Goal: Task Accomplishment & Management: Manage account settings

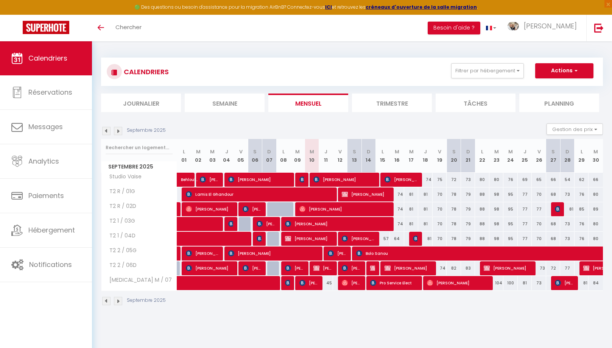
select select
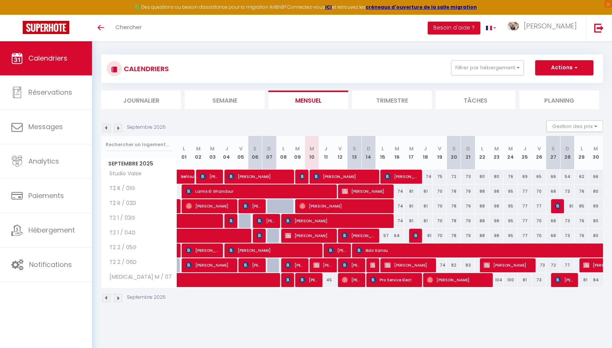
click at [300, 176] on img at bounding box center [302, 176] width 6 height 6
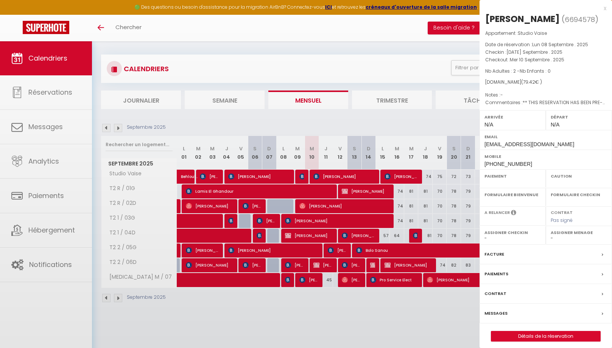
select select "OK"
select select "0"
select select "1"
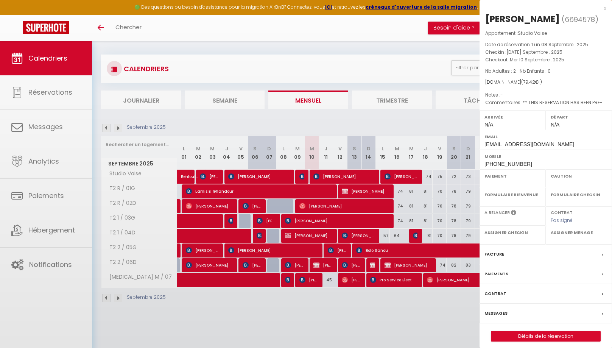
select select
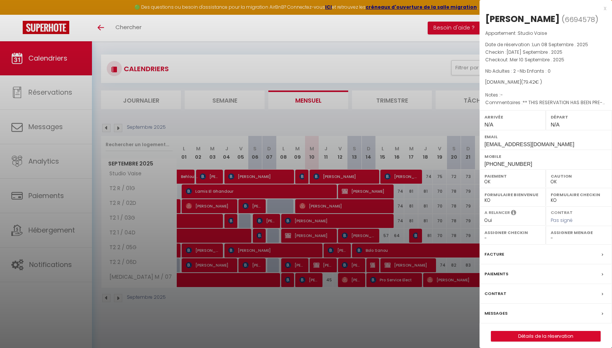
drag, startPoint x: 604, startPoint y: 9, endPoint x: 538, endPoint y: 19, distance: 66.6
click at [604, 9] on div "x" at bounding box center [542, 8] width 127 height 9
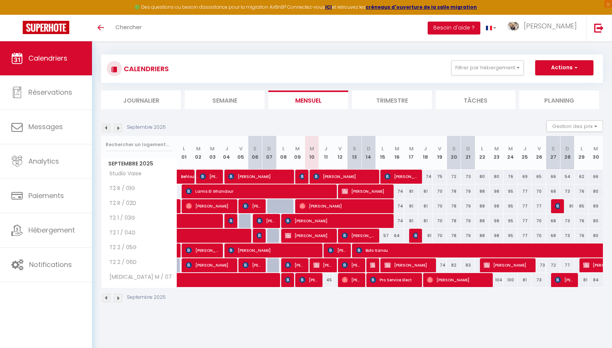
click at [337, 175] on span "[PERSON_NAME]" at bounding box center [344, 176] width 62 height 14
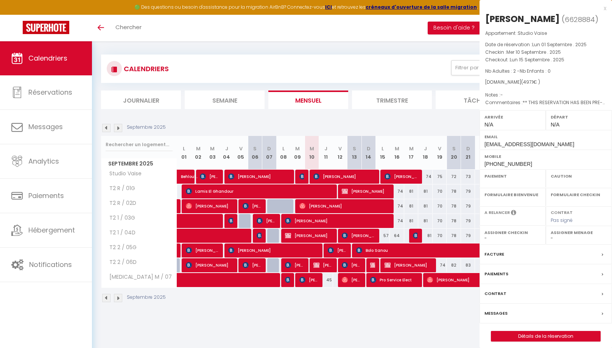
select select "OK"
select select "0"
select select "1"
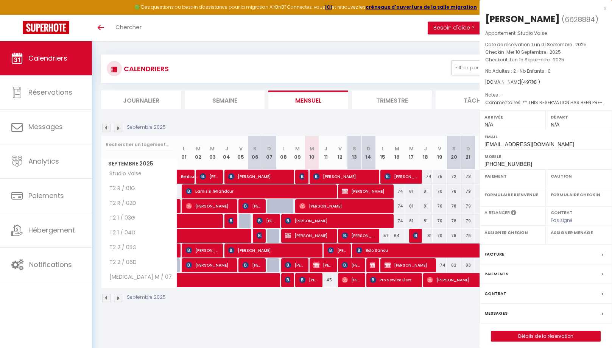
select select
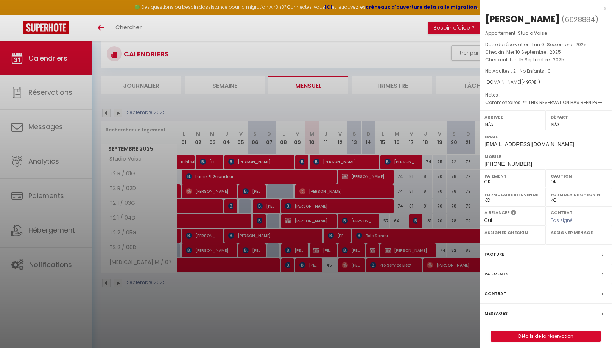
click at [606, 10] on div "x" at bounding box center [542, 8] width 127 height 9
